Goal: Communication & Community: Answer question/provide support

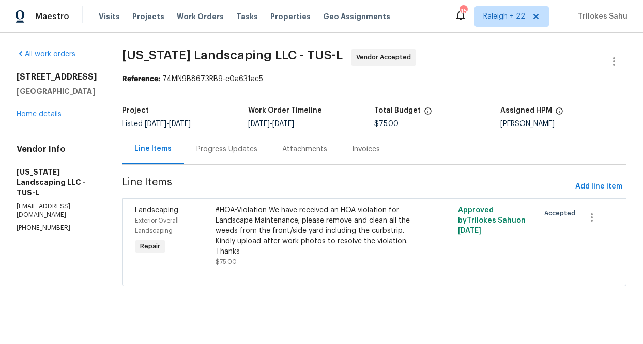
click at [237, 162] on div "Progress Updates" at bounding box center [227, 149] width 86 height 31
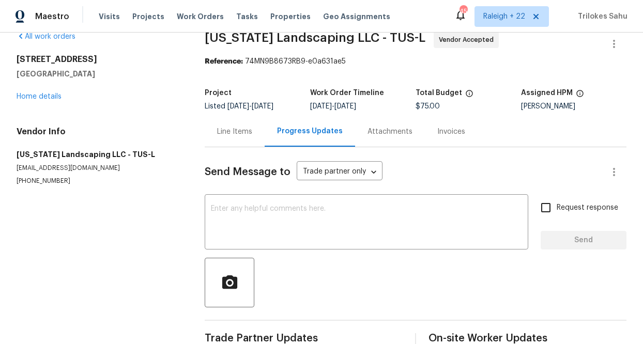
scroll to position [40, 0]
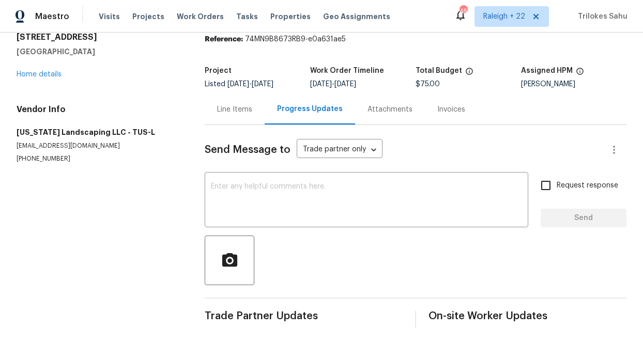
click at [244, 114] on div "Line Items" at bounding box center [234, 109] width 35 height 10
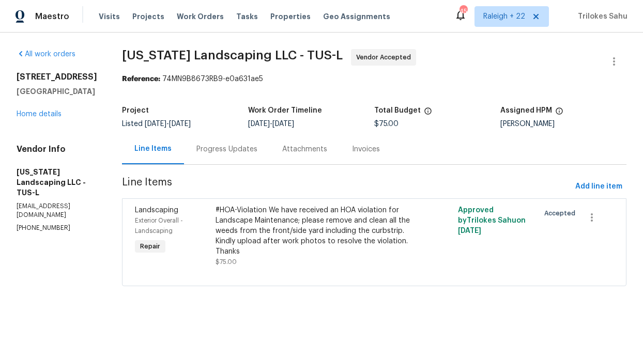
click at [264, 115] on div "Work Order Timeline" at bounding box center [311, 113] width 126 height 13
click at [239, 148] on div "Progress Updates" at bounding box center [226, 149] width 61 height 10
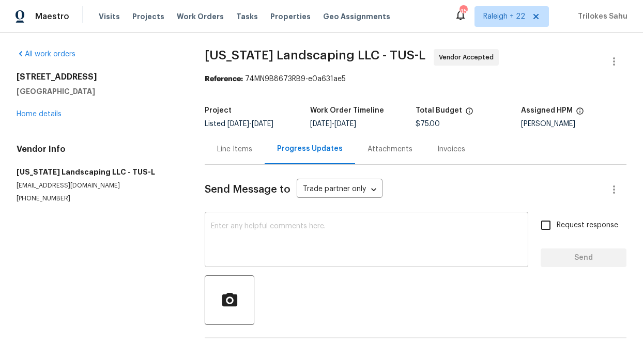
click at [239, 215] on div "x ​" at bounding box center [367, 241] width 324 height 53
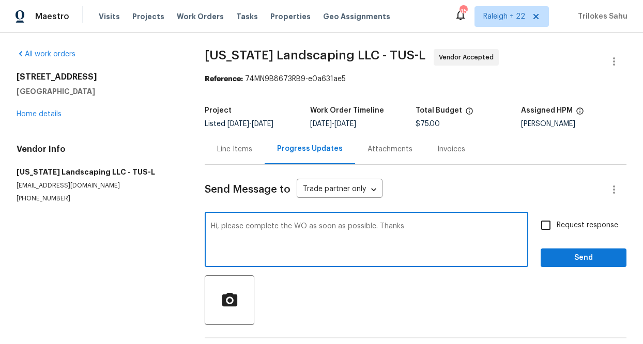
click at [372, 226] on textarea "Hi, please complete the WO as soon as possible. Thanks" at bounding box center [366, 241] width 311 height 36
type textarea "Hi, please complete the WO as soon as possible and upload after work photos to …"
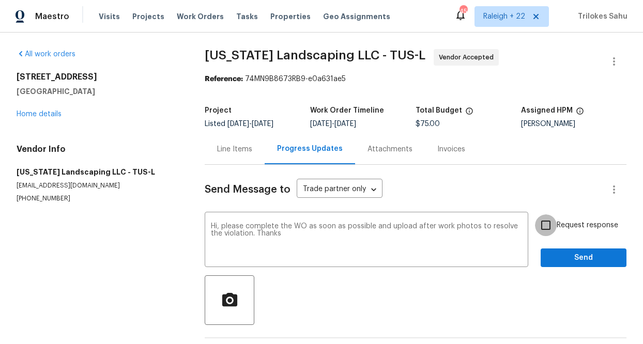
click at [541, 225] on input "Request response" at bounding box center [546, 226] width 22 height 22
checkbox input "true"
click at [556, 262] on span "Send" at bounding box center [583, 258] width 69 height 13
